Goal: Information Seeking & Learning: Learn about a topic

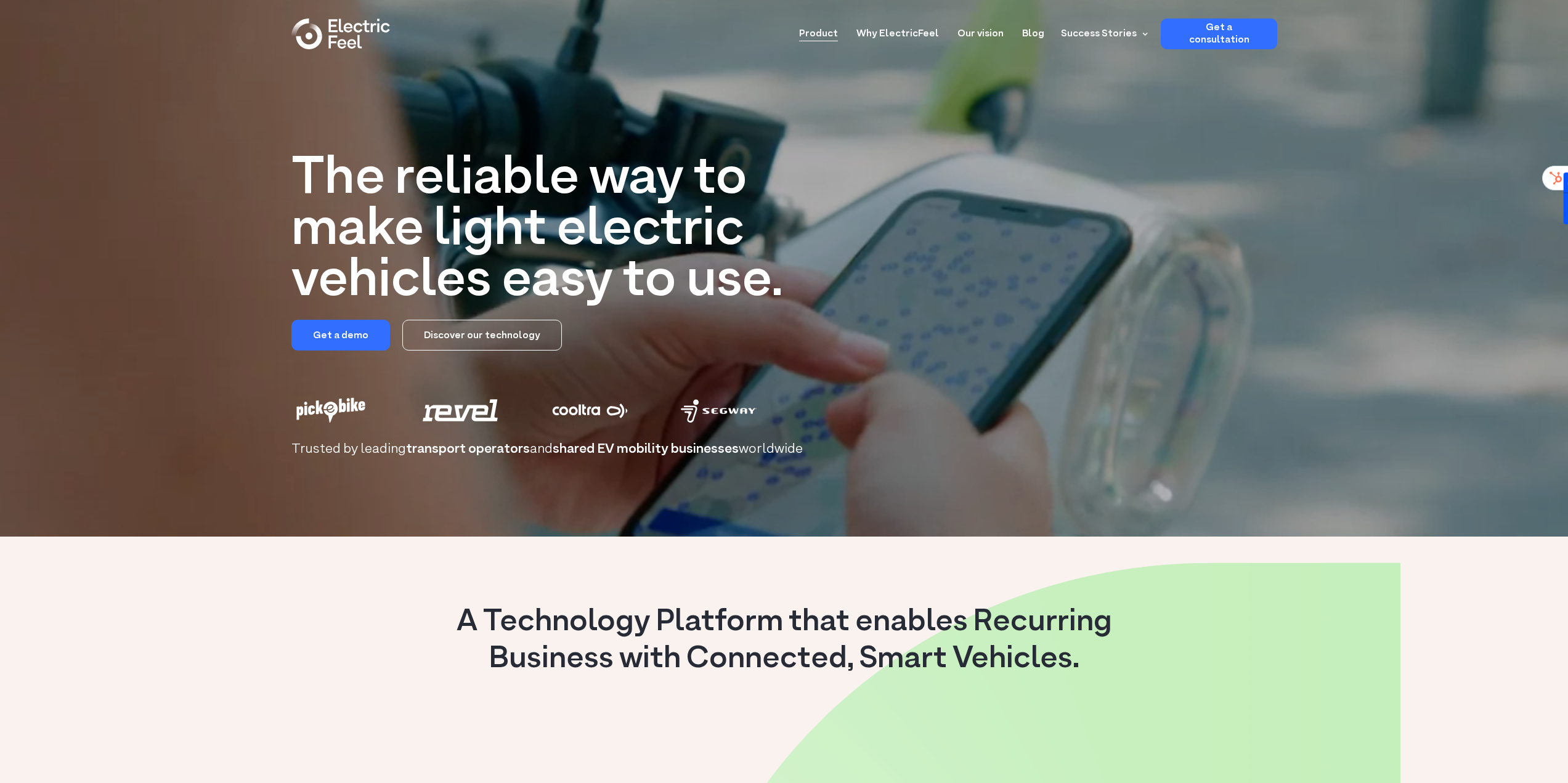
click at [838, 35] on link "Product" at bounding box center [818, 30] width 38 height 23
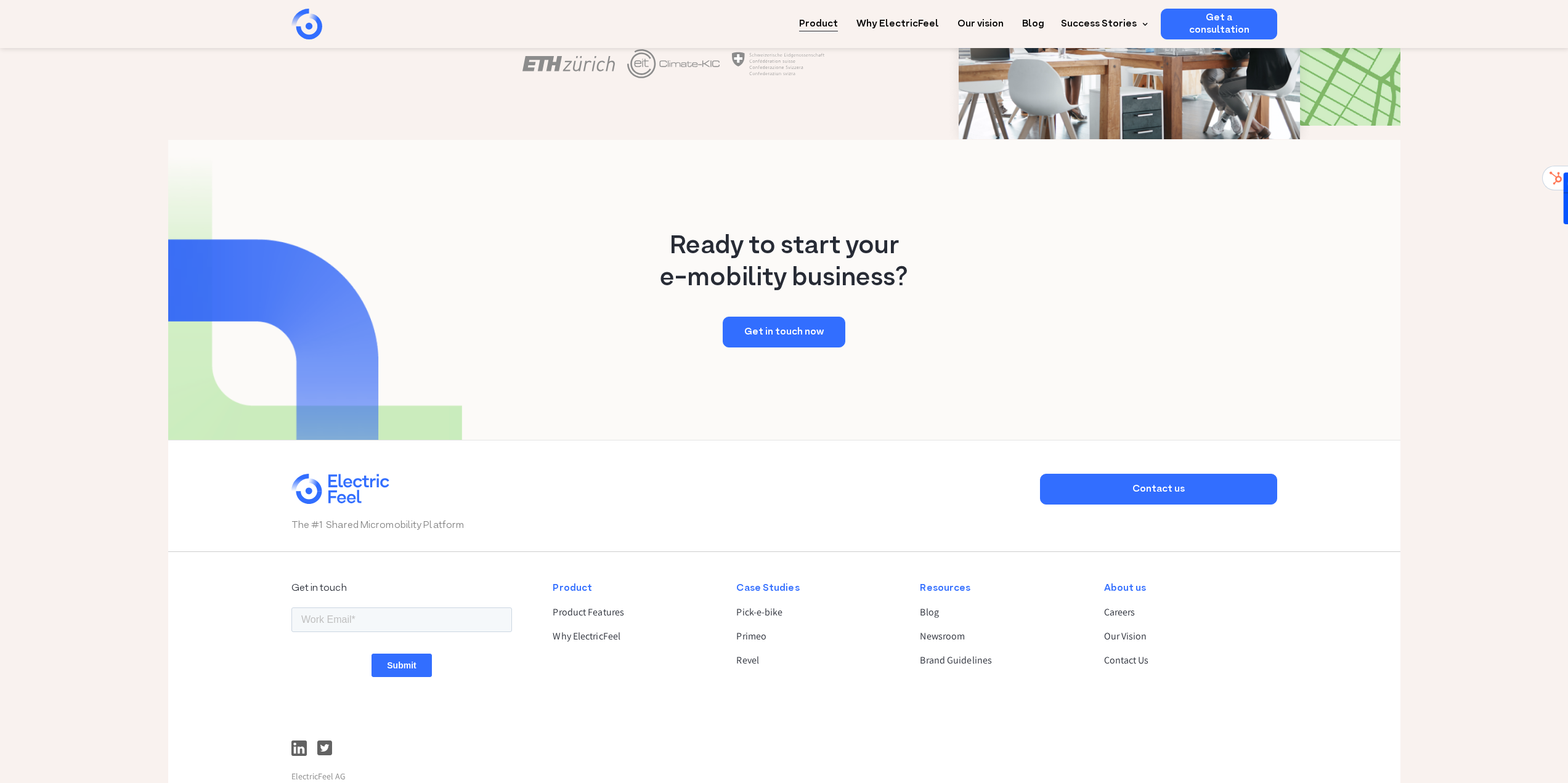
scroll to position [2240, 0]
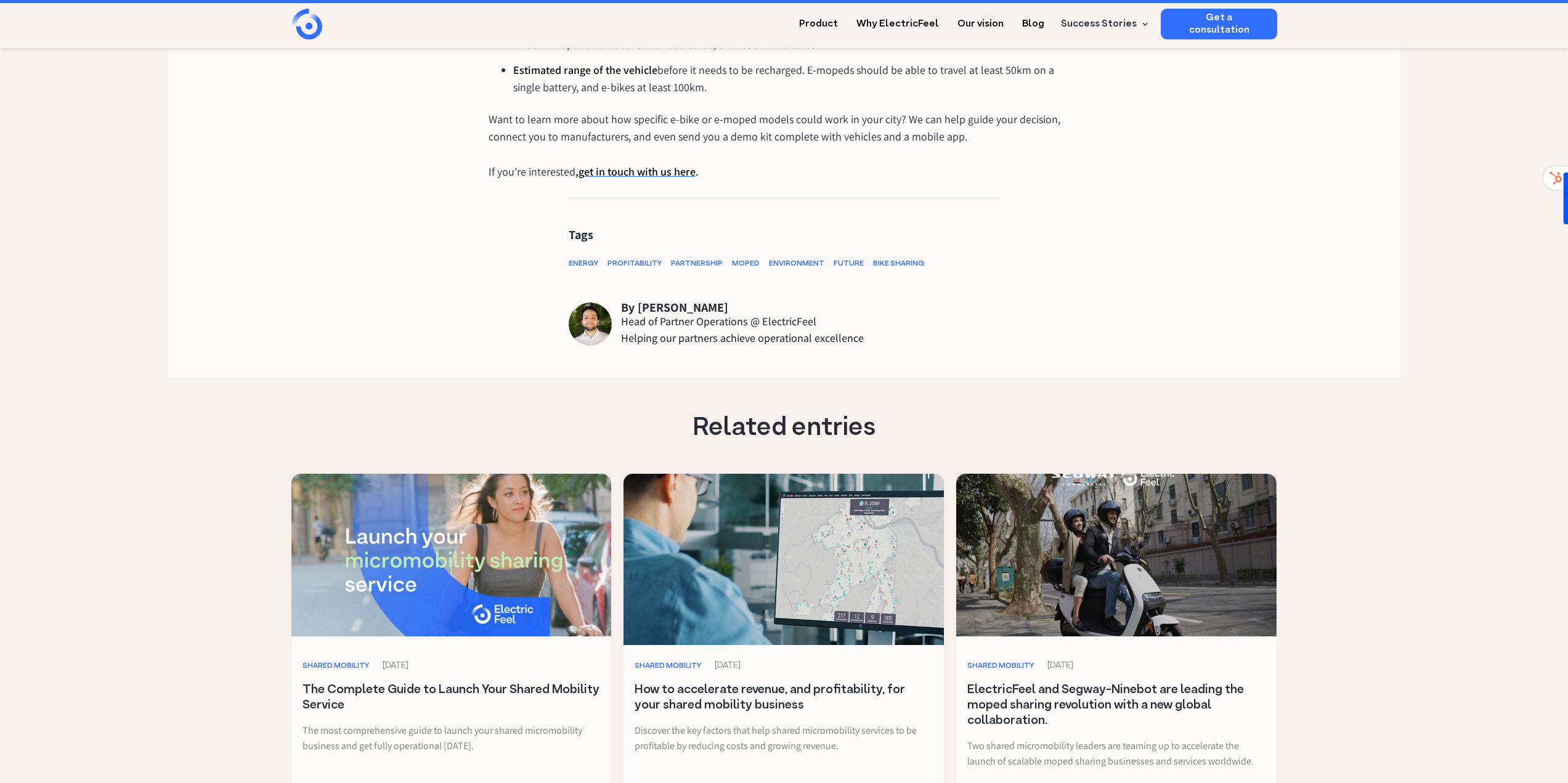
scroll to position [2630, 0]
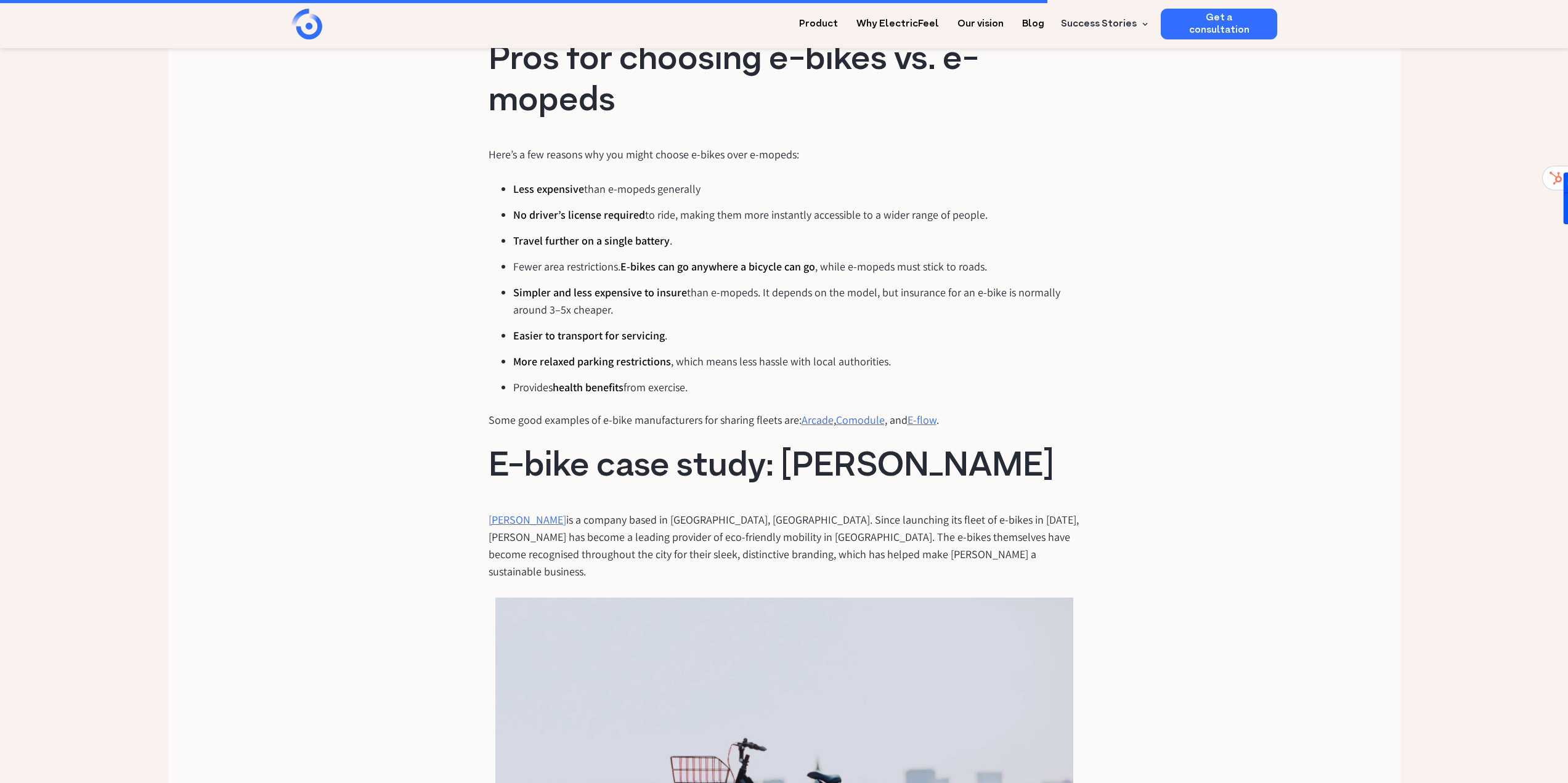
click at [451, 555] on div "Introducing a fleet of light electric vehicles to your city can have a massive …" at bounding box center [784, 90] width 986 height 4618
